Goal: Browse casually

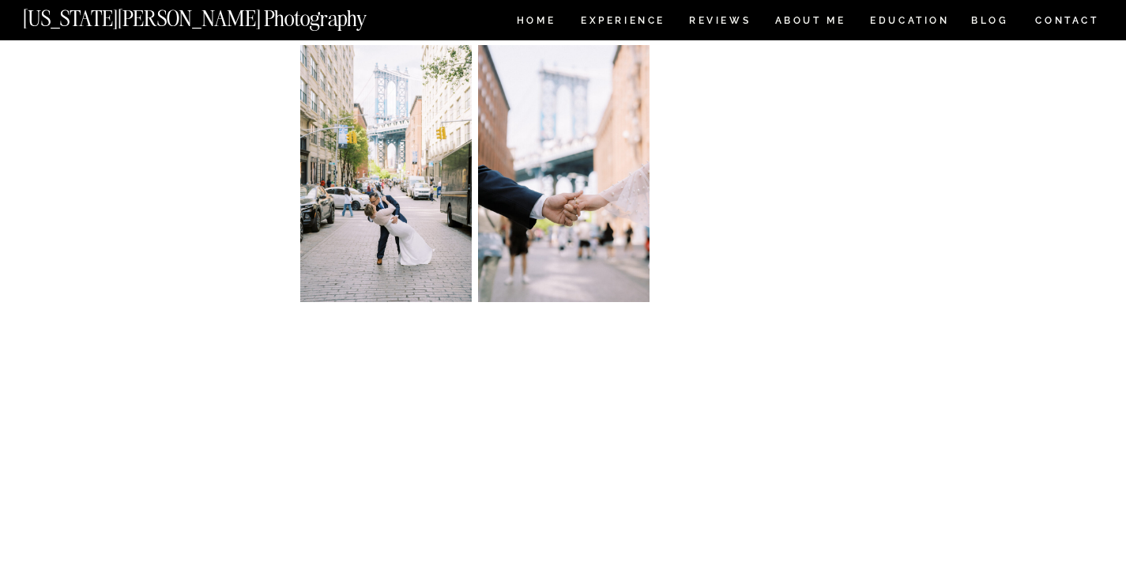
scroll to position [1568, 0]
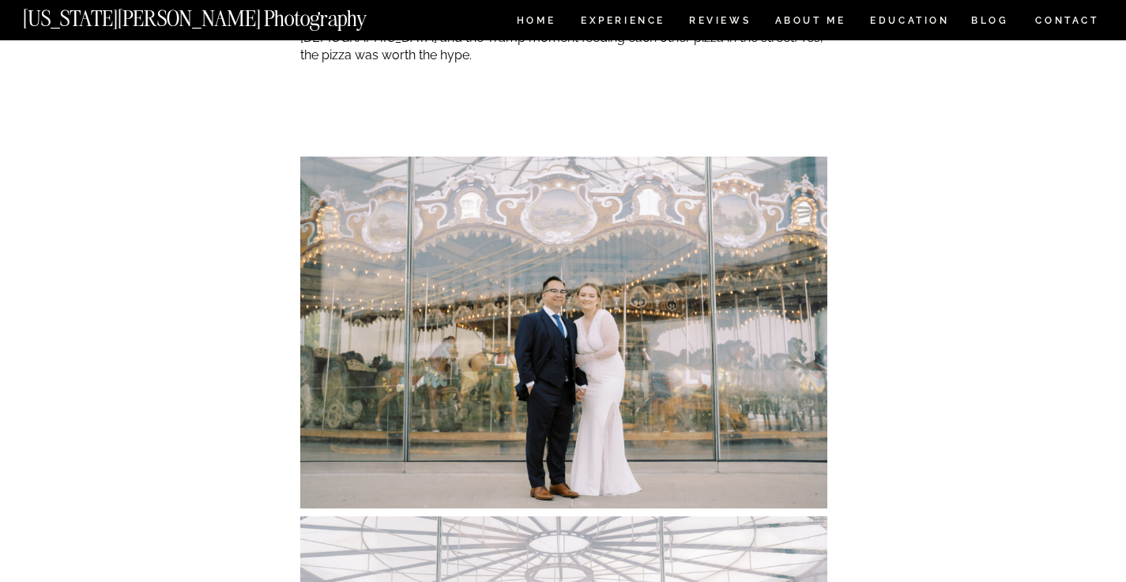
scroll to position [2561, 0]
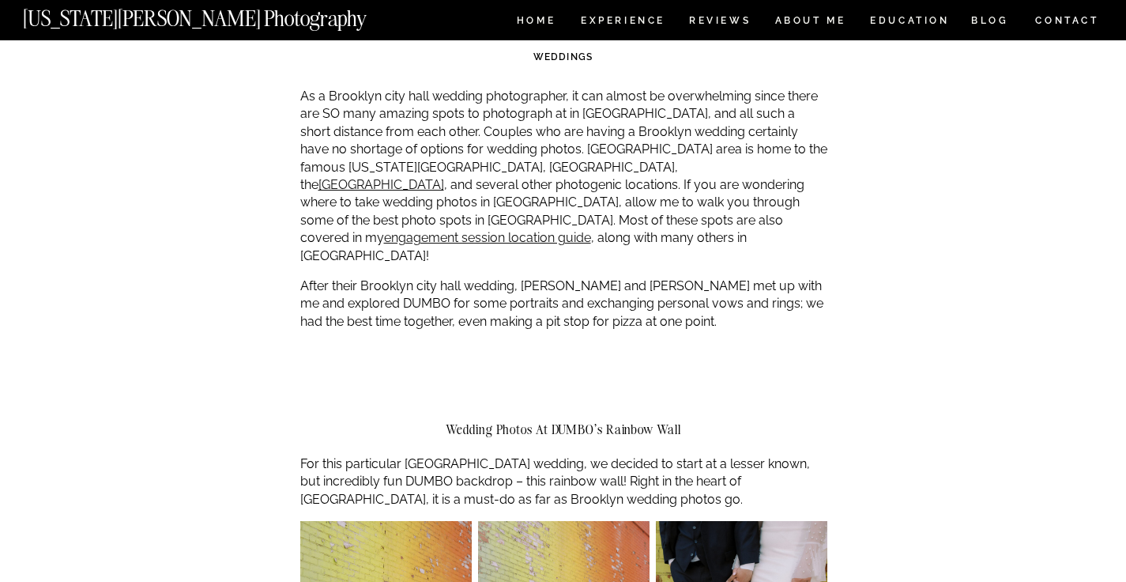
scroll to position [813, 0]
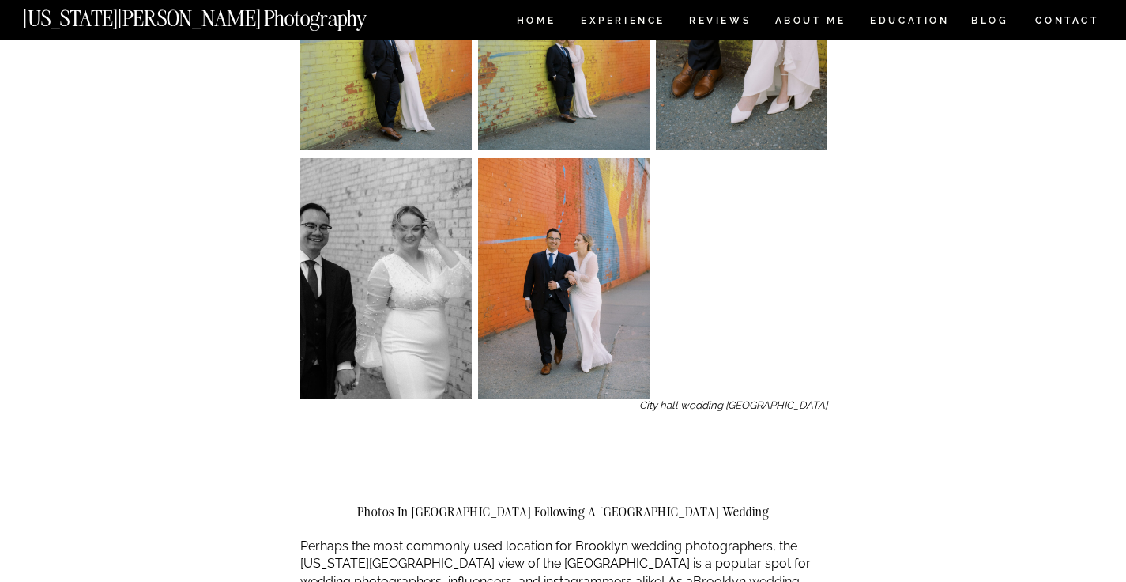
scroll to position [843, 0]
